Goal: Task Accomplishment & Management: Use online tool/utility

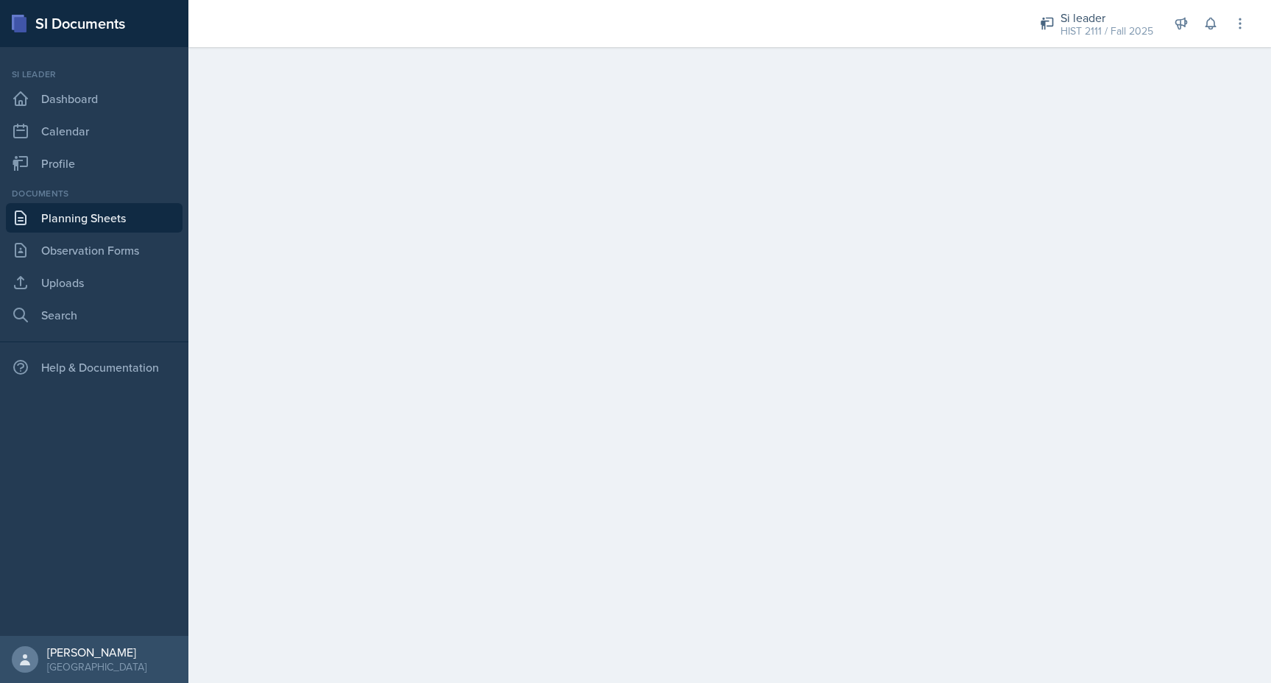
click at [93, 209] on link "Planning Sheets" at bounding box center [94, 217] width 177 height 29
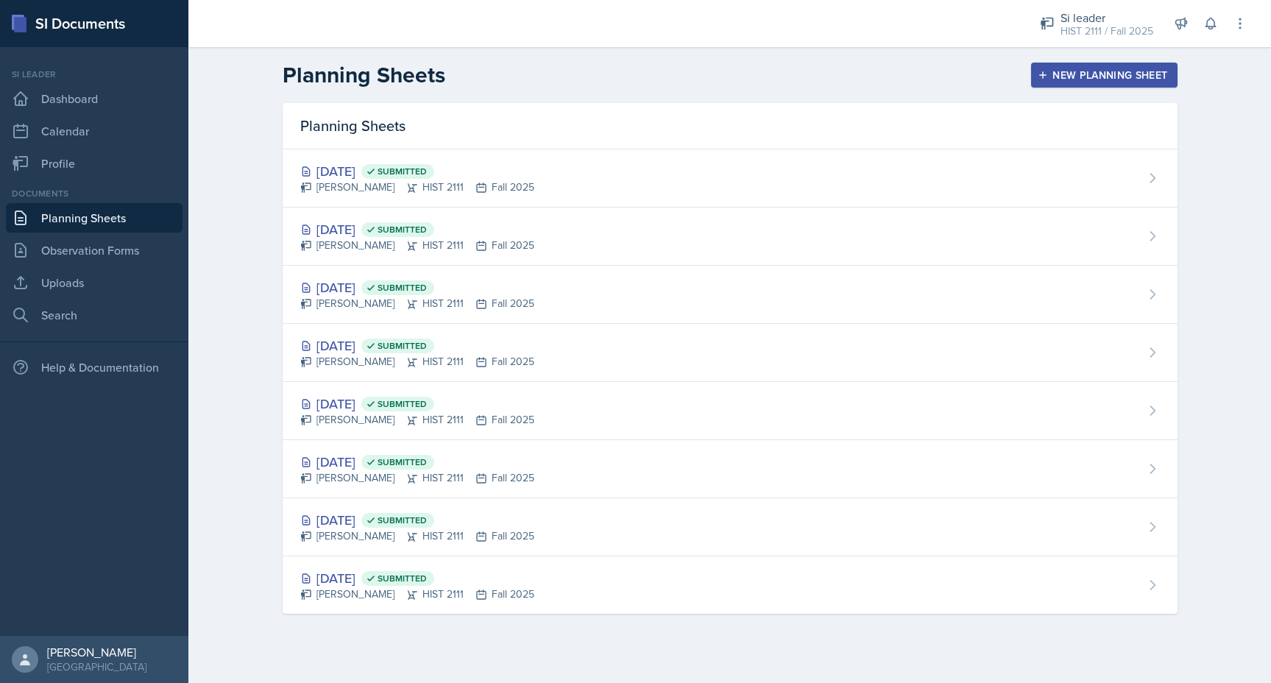
click at [1056, 77] on div "New Planning Sheet" at bounding box center [1104, 75] width 127 height 12
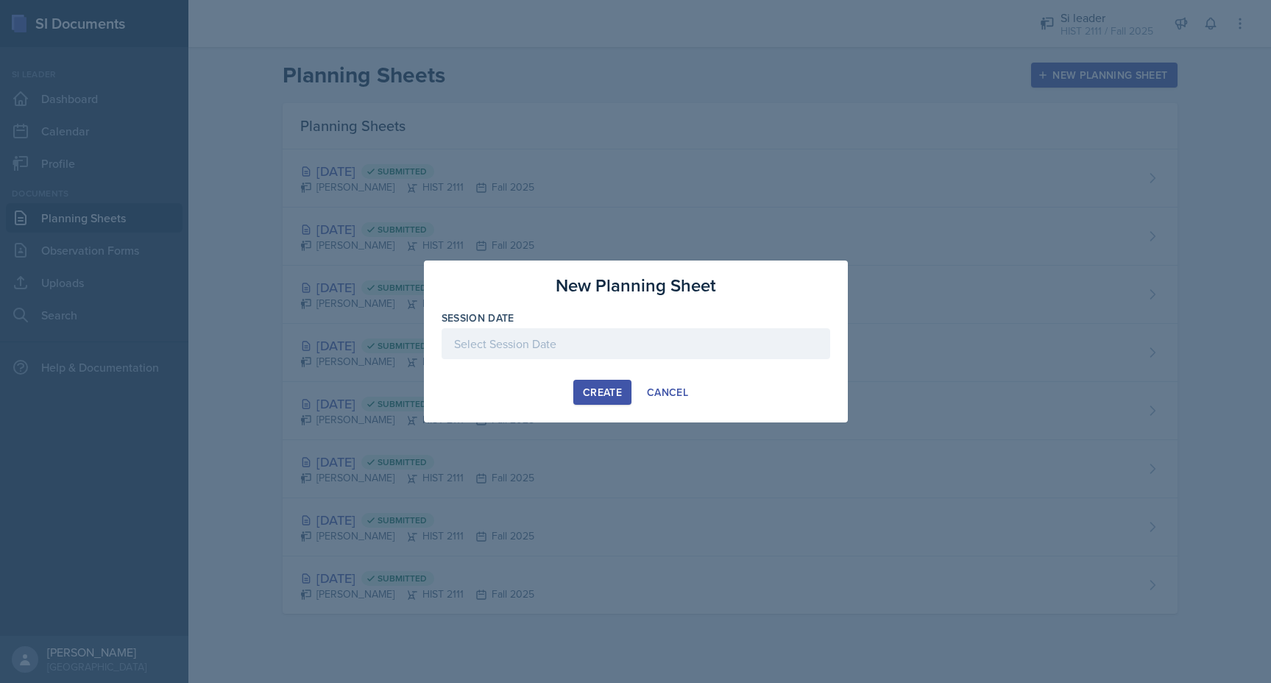
click at [576, 358] on div at bounding box center [636, 343] width 389 height 31
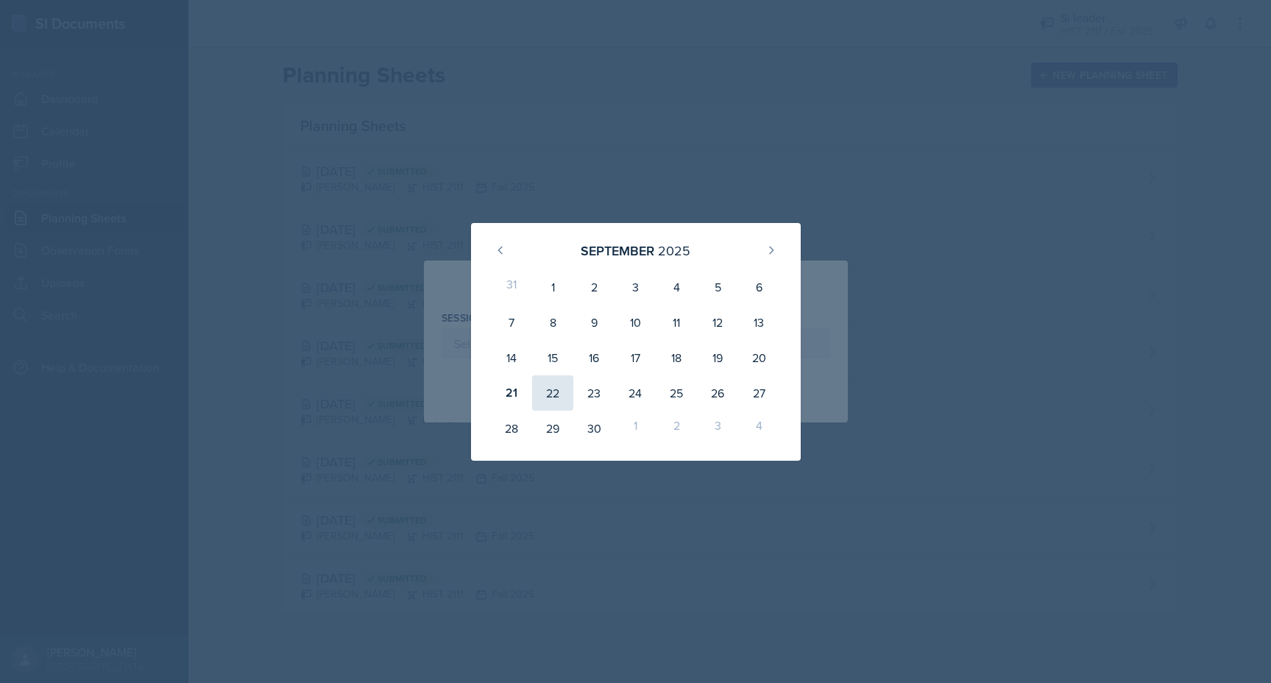
click at [543, 394] on div "22" at bounding box center [552, 392] width 41 height 35
type input "[DATE]"
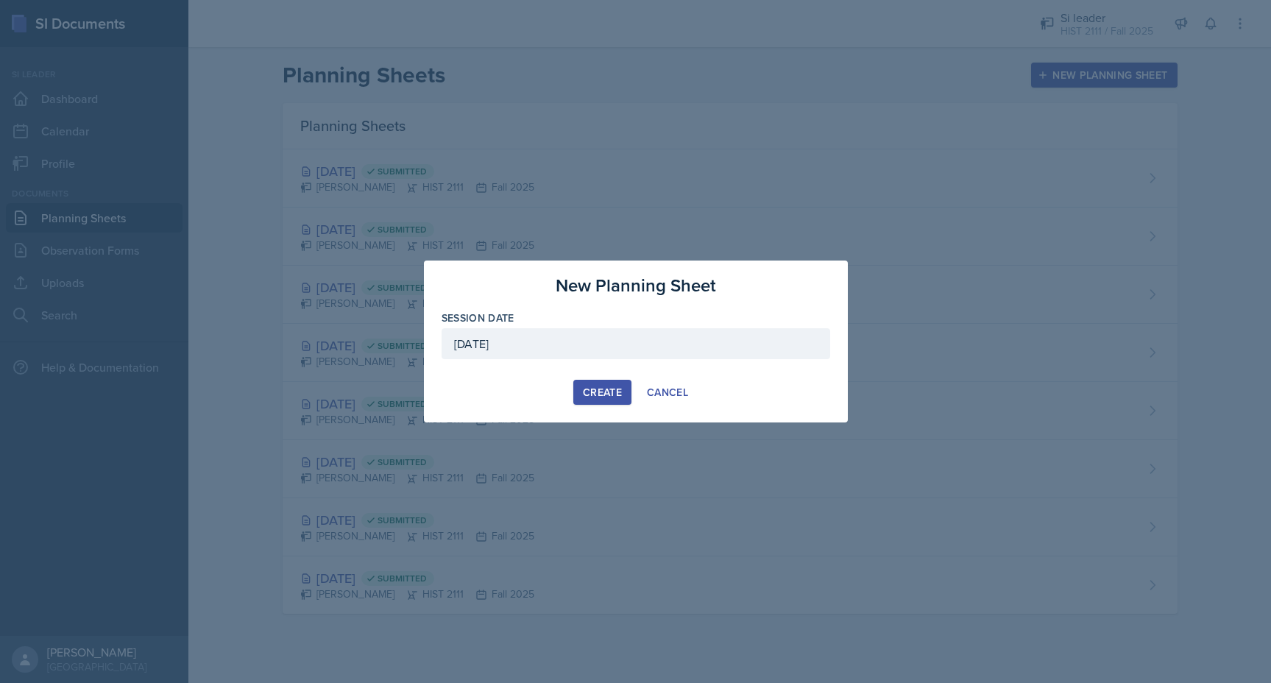
click at [584, 394] on div "Create" at bounding box center [602, 392] width 39 height 12
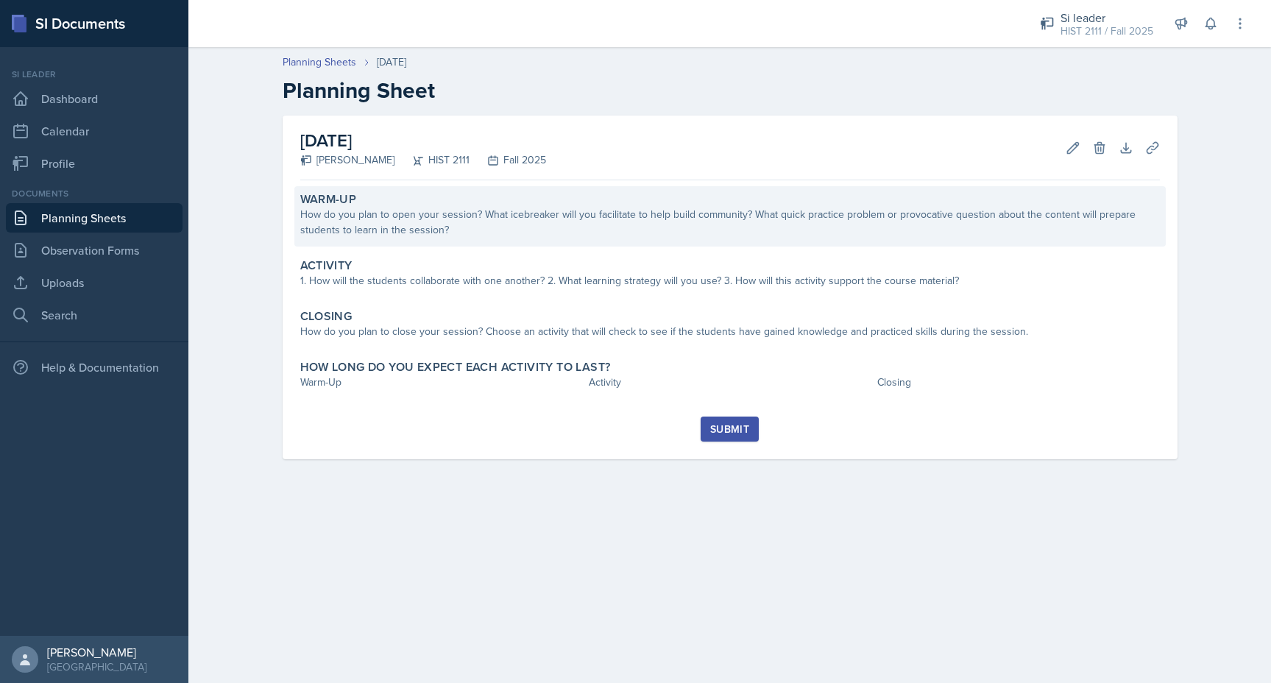
click at [456, 244] on div "Warm-Up How do you plan to open your session? What icebreaker will you facilita…" at bounding box center [730, 216] width 872 height 60
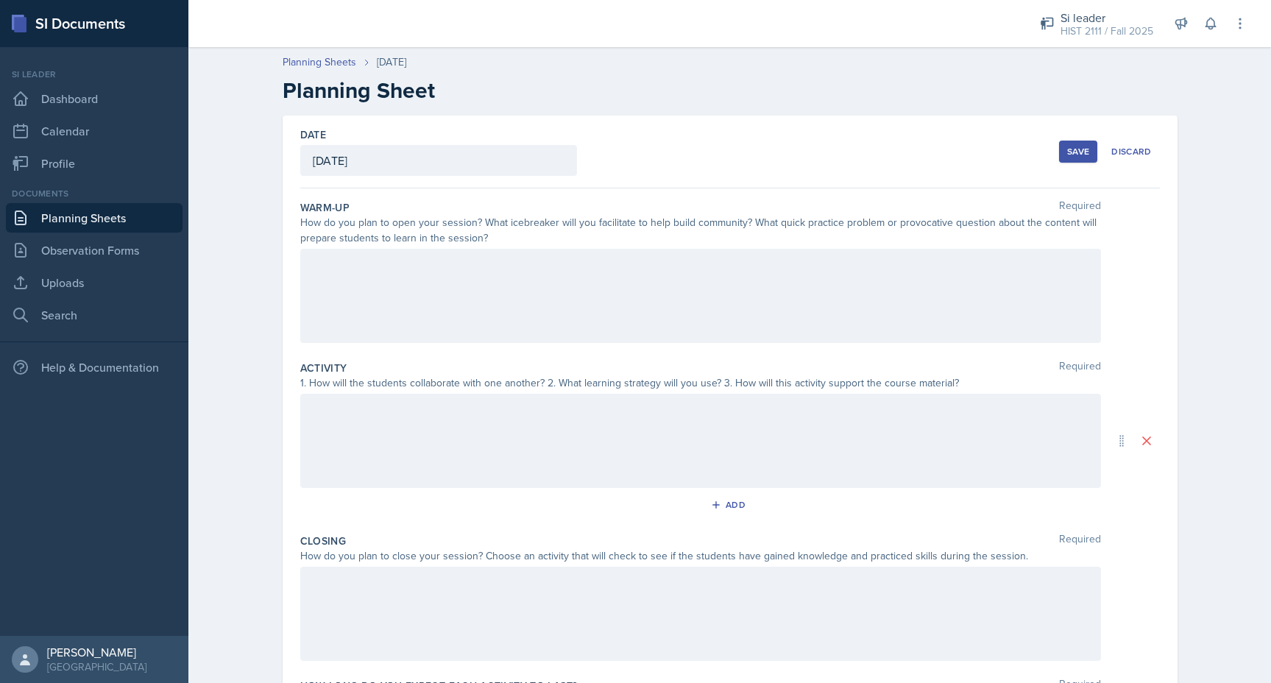
click at [300, 208] on label "Warm-Up" at bounding box center [324, 207] width 49 height 15
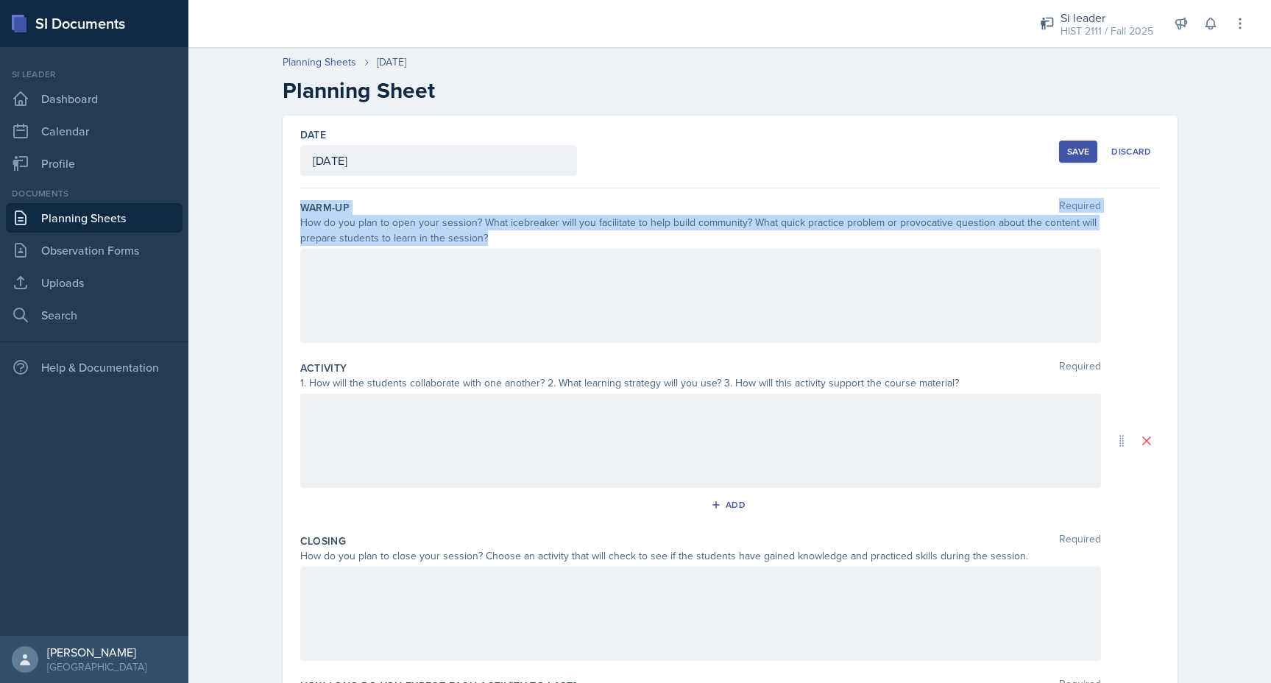
drag, startPoint x: 499, startPoint y: 241, endPoint x: 282, endPoint y: 206, distance: 219.9
click at [283, 206] on div "Date [DATE] [DATE] 31 1 2 3 4 5 6 7 8 9 10 11 12 13 14 15 16 17 18 19 20 21 22 …" at bounding box center [730, 441] width 895 height 651
copy div "Warm-Up Required How do you plan to open your session? What icebreaker will you…"
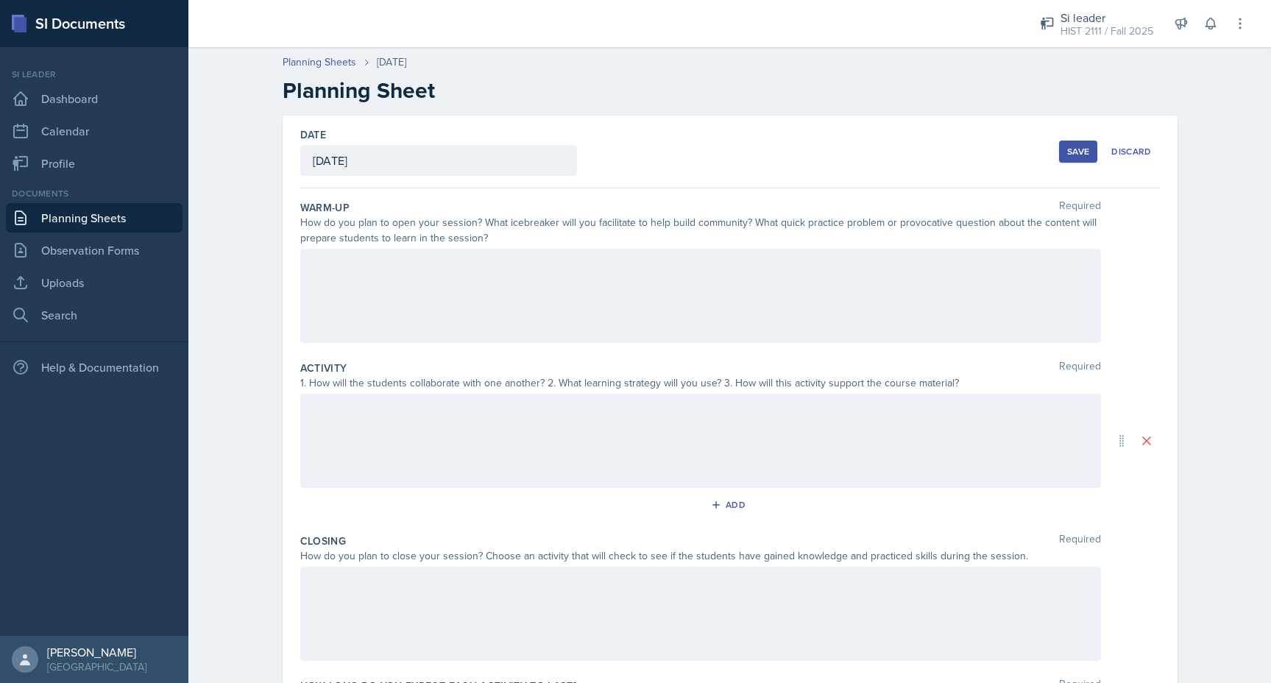
click at [382, 220] on div "How do you plan to open your session? What icebreaker will you facilitate to he…" at bounding box center [700, 230] width 801 height 31
